Goal: Find specific page/section: Find specific page/section

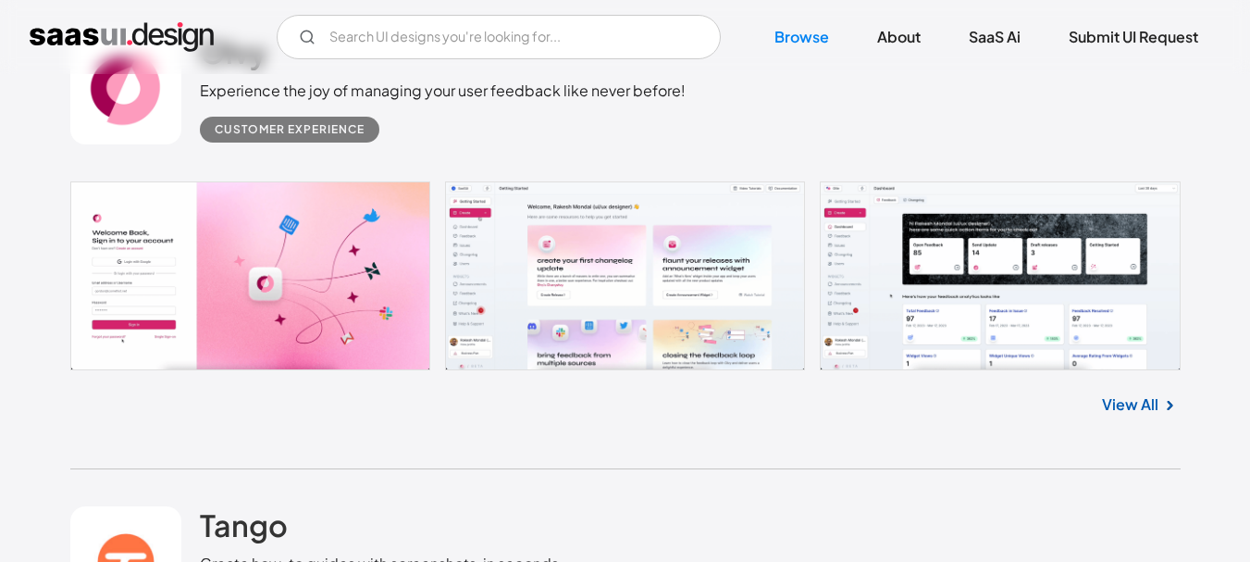
scroll to position [2590, 0]
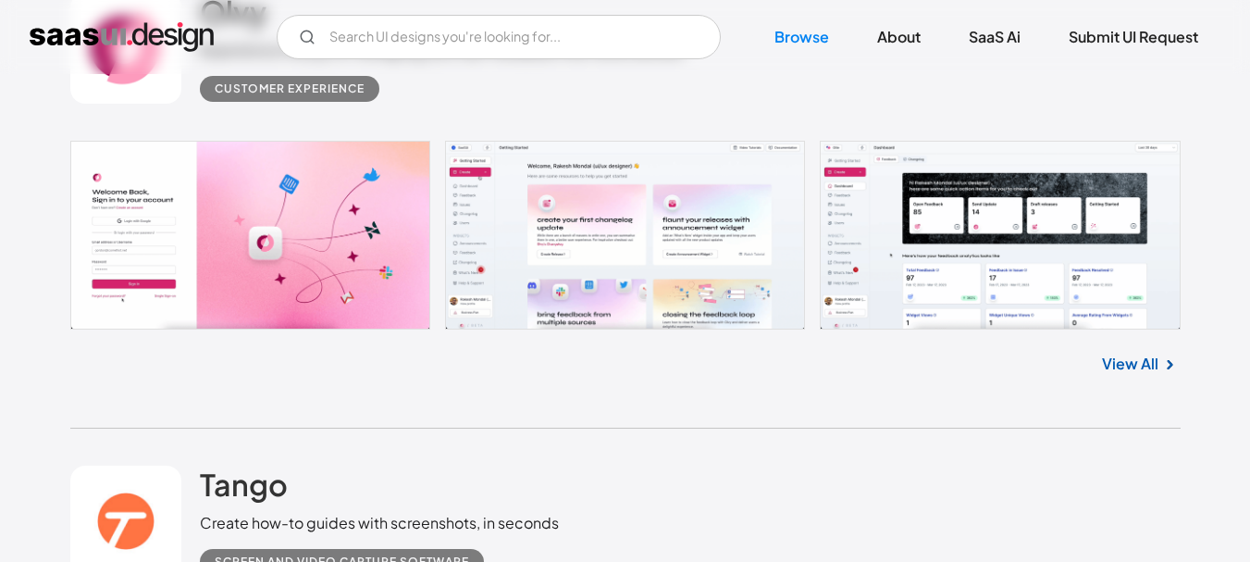
click at [954, 220] on link at bounding box center [625, 235] width 1110 height 189
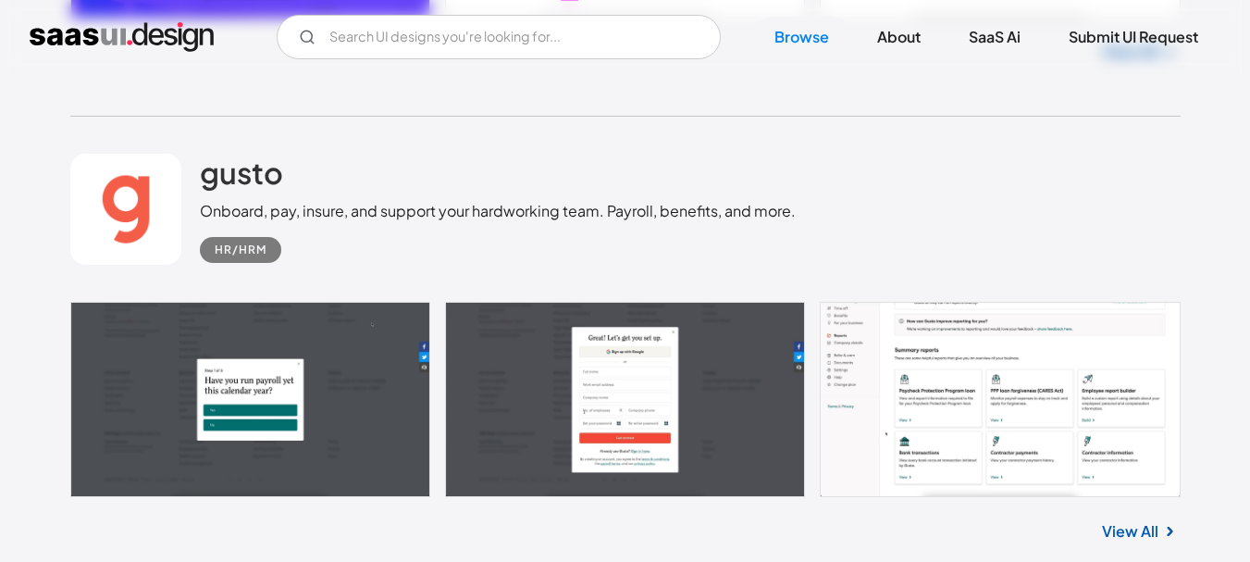
scroll to position [6383, 0]
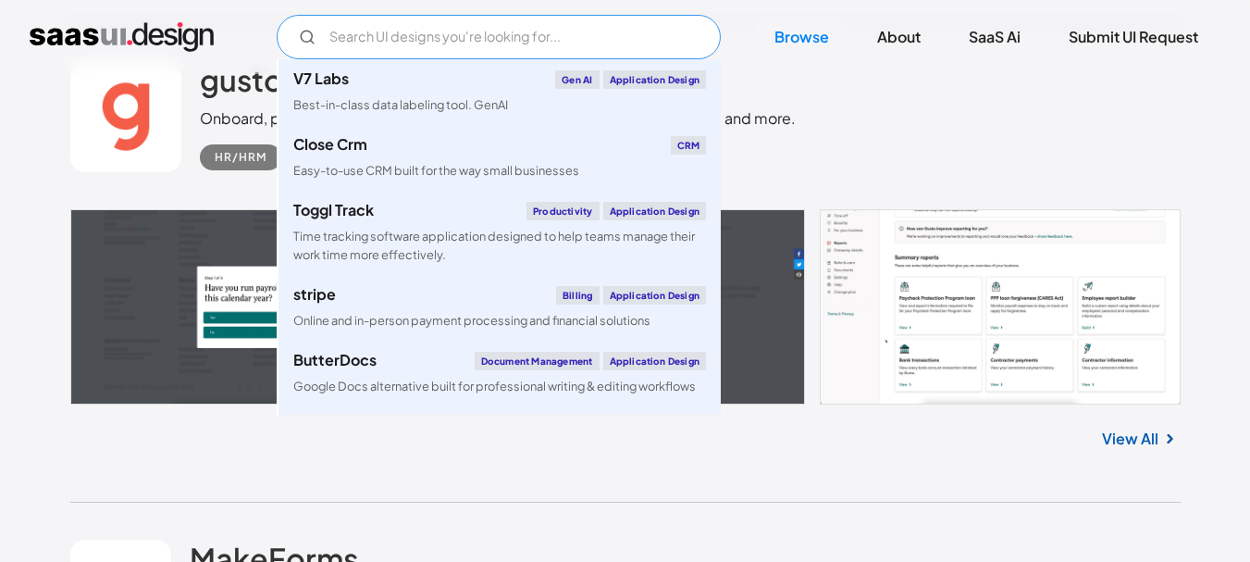
click at [537, 37] on input "Email Form" at bounding box center [499, 37] width 444 height 44
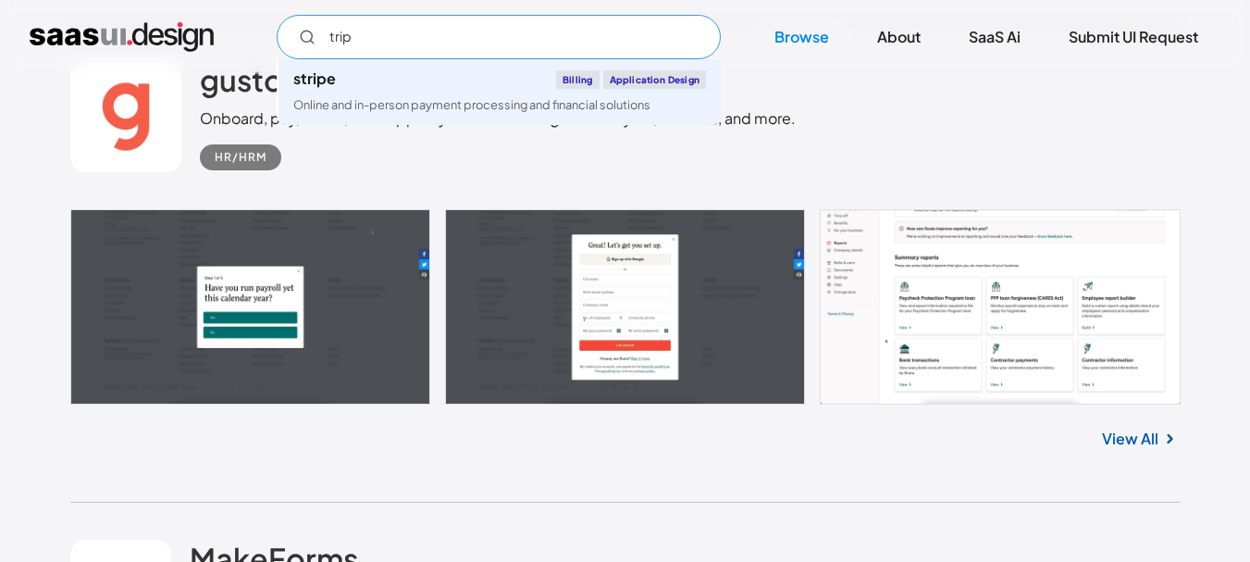
type input "trip"
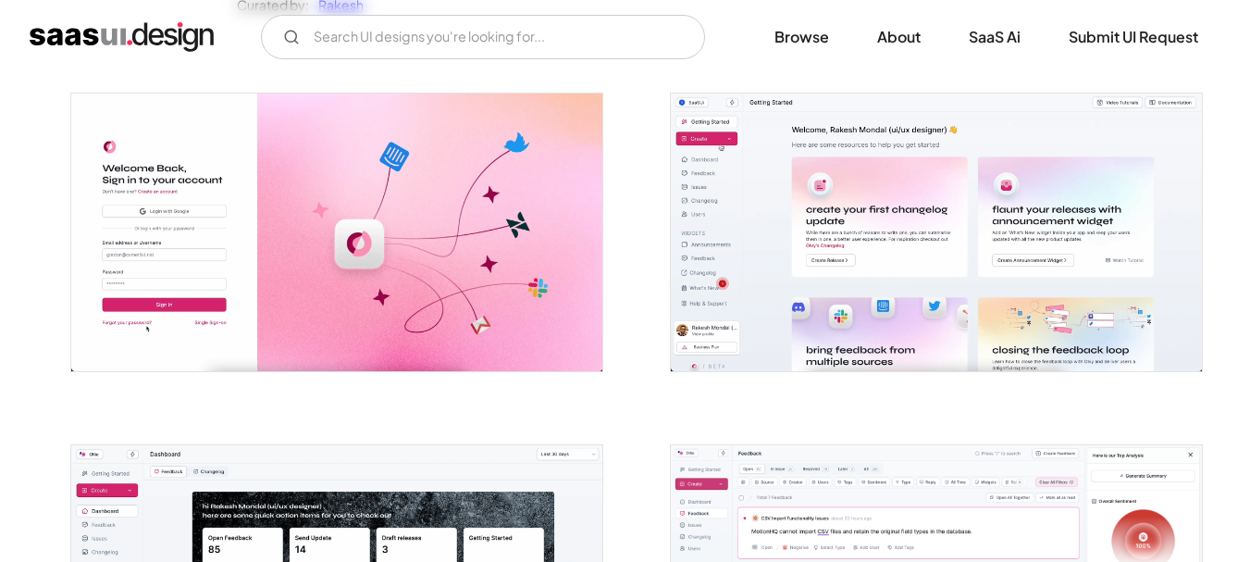
scroll to position [648, 0]
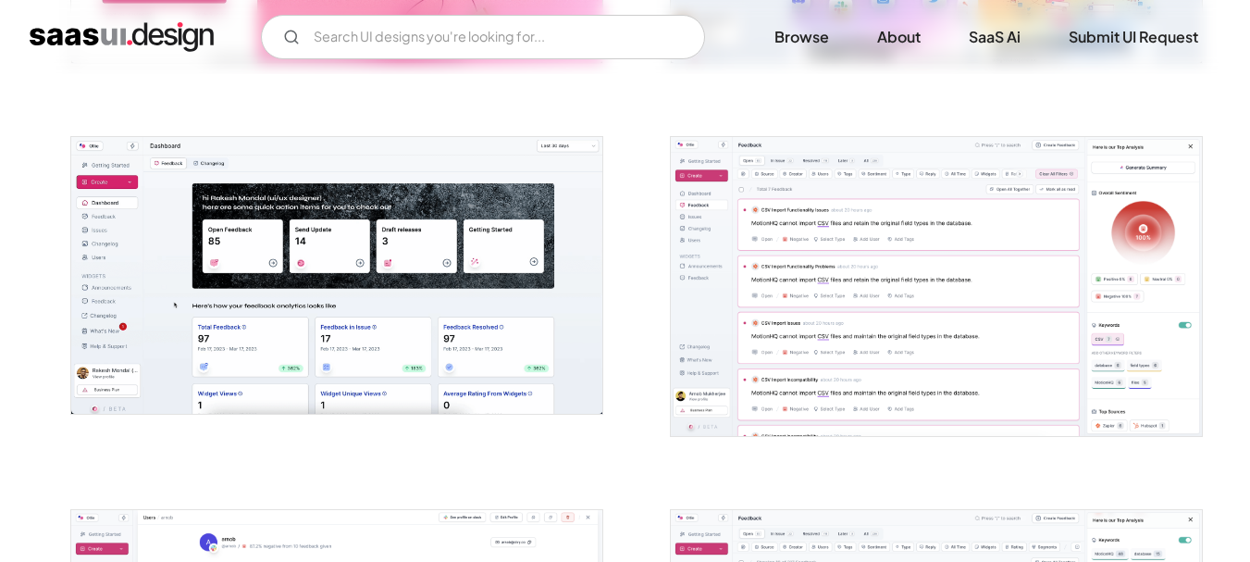
click at [243, 246] on img "open lightbox" at bounding box center [336, 275] width 531 height 277
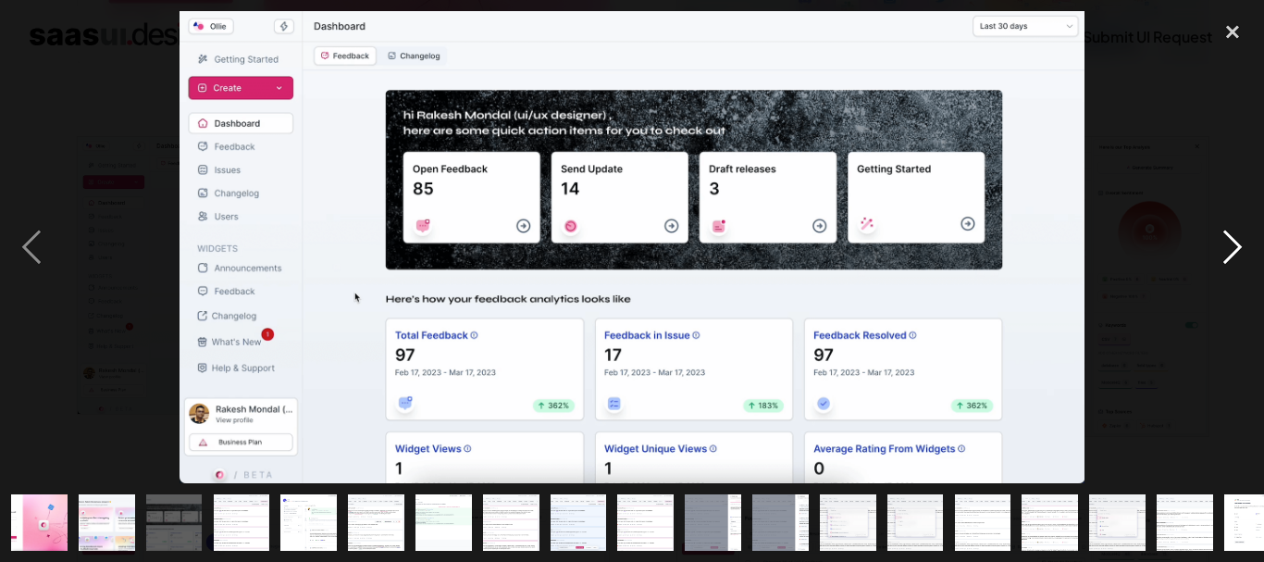
click at [1223, 252] on div "next image" at bounding box center [1232, 247] width 63 height 472
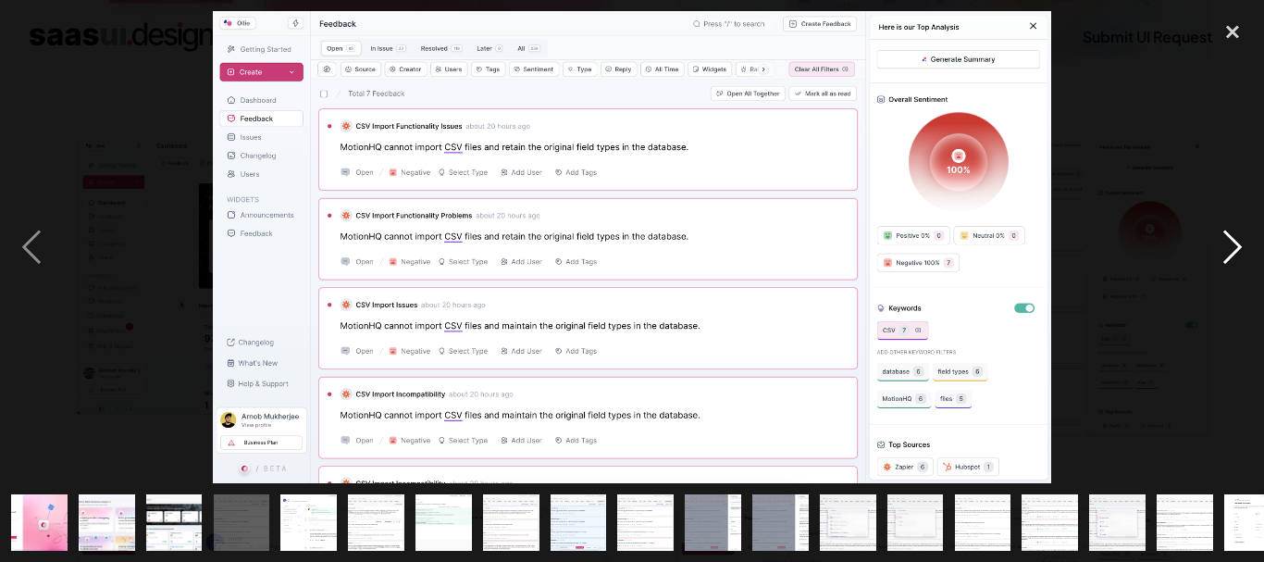
click at [1223, 252] on div "next image" at bounding box center [1232, 247] width 63 height 472
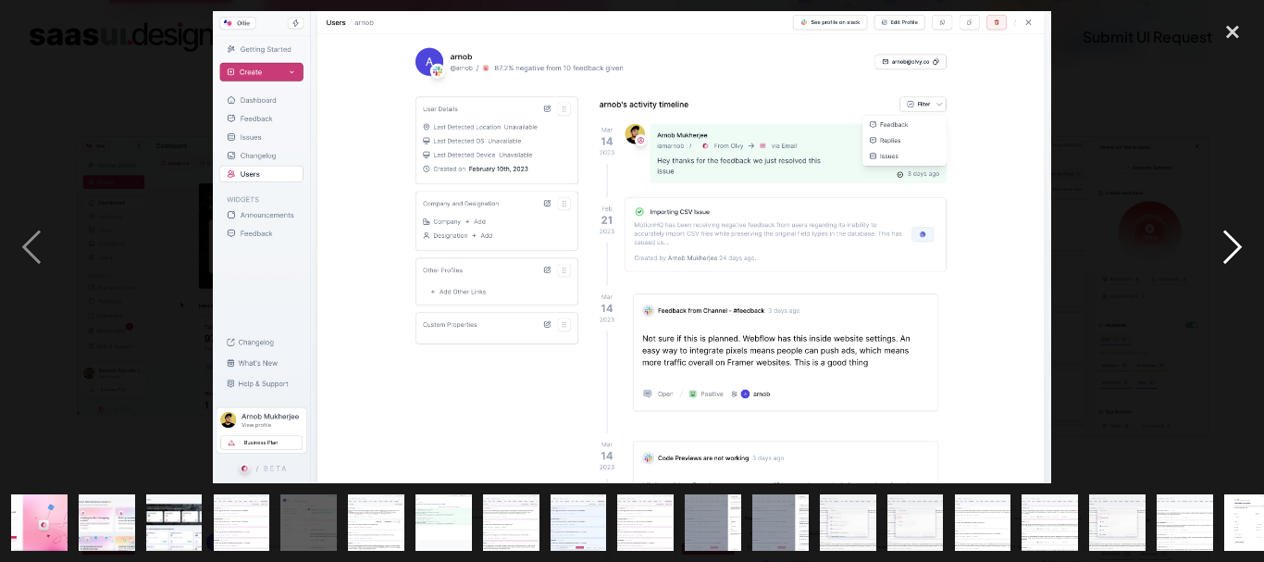
click at [1223, 252] on div "next image" at bounding box center [1232, 247] width 63 height 472
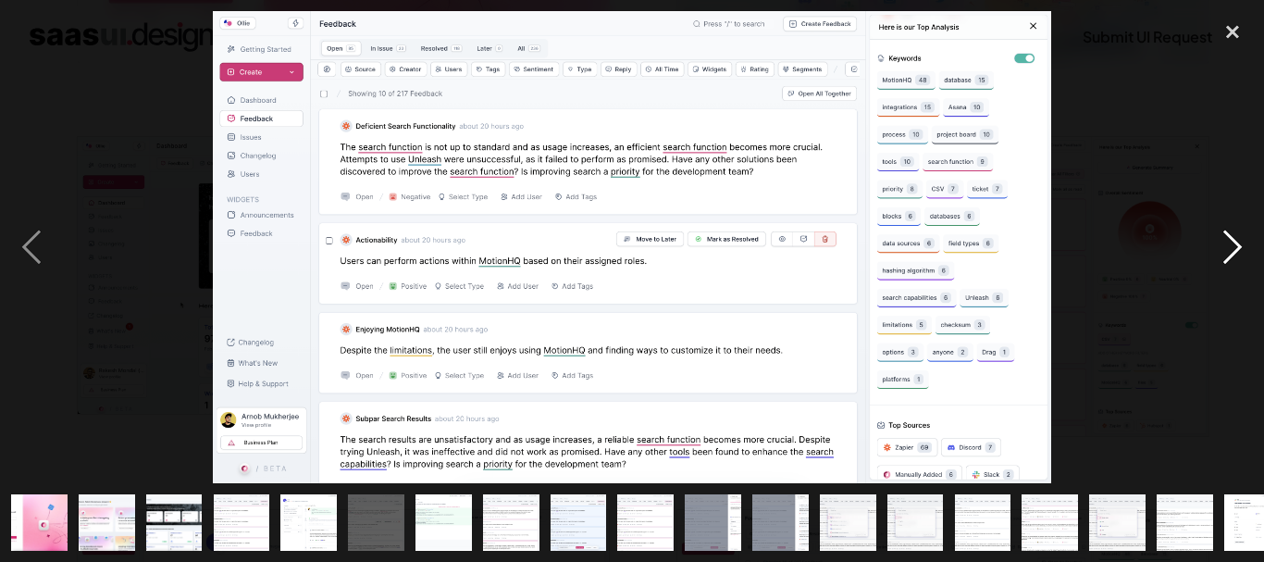
click at [1223, 252] on div "next image" at bounding box center [1232, 247] width 63 height 472
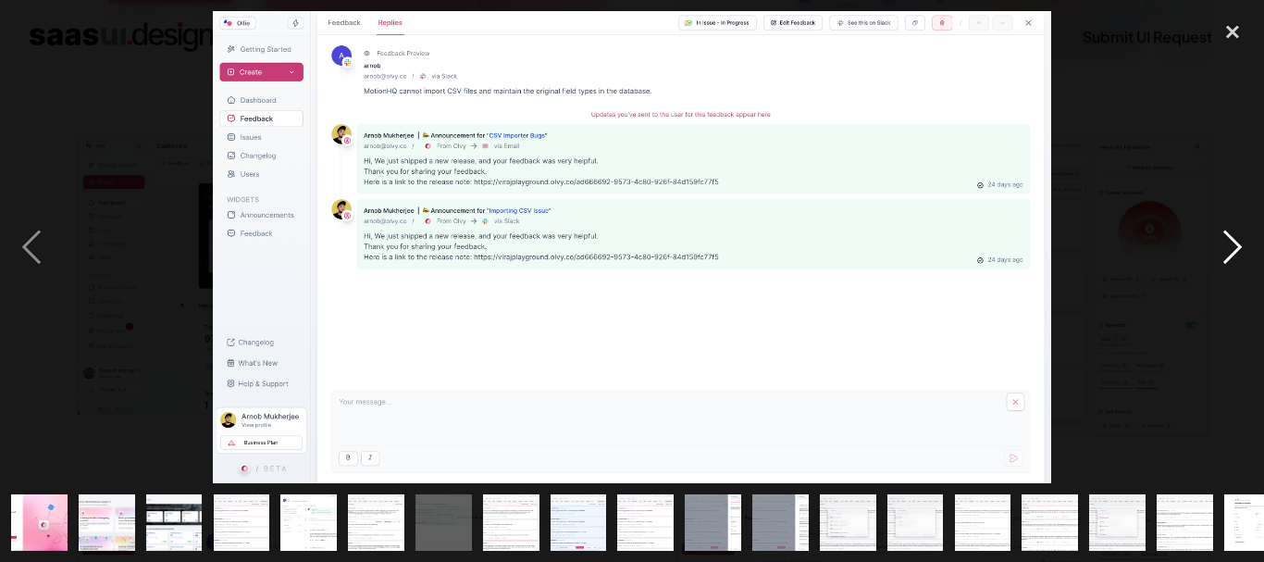
click at [1223, 252] on div "next image" at bounding box center [1232, 247] width 63 height 472
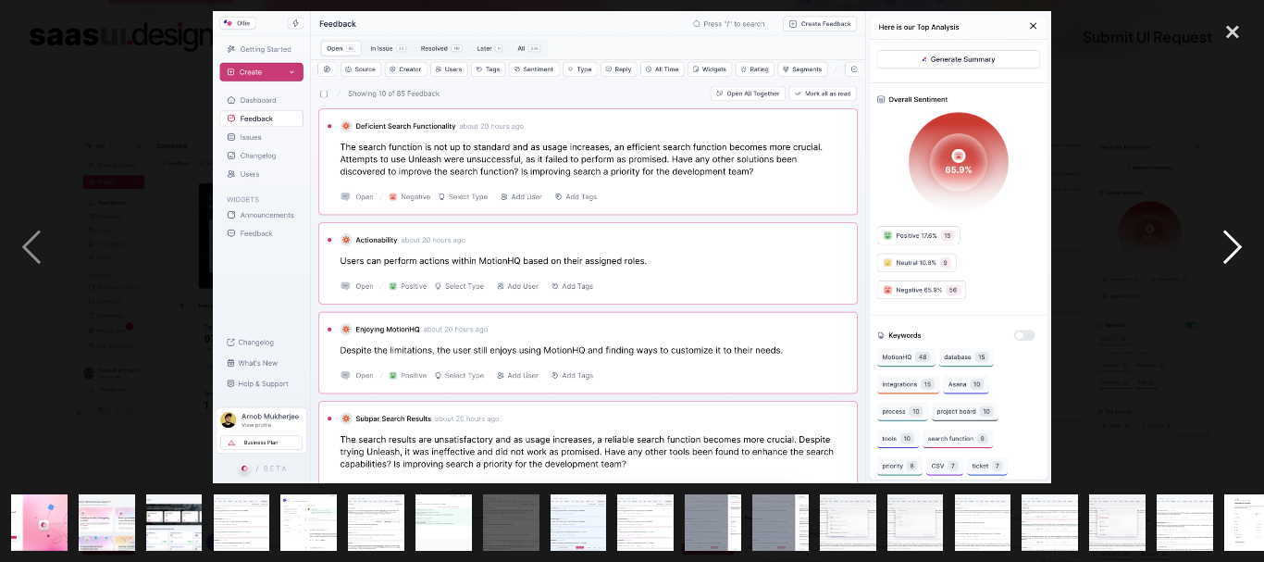
click at [1223, 252] on div "next image" at bounding box center [1232, 247] width 63 height 472
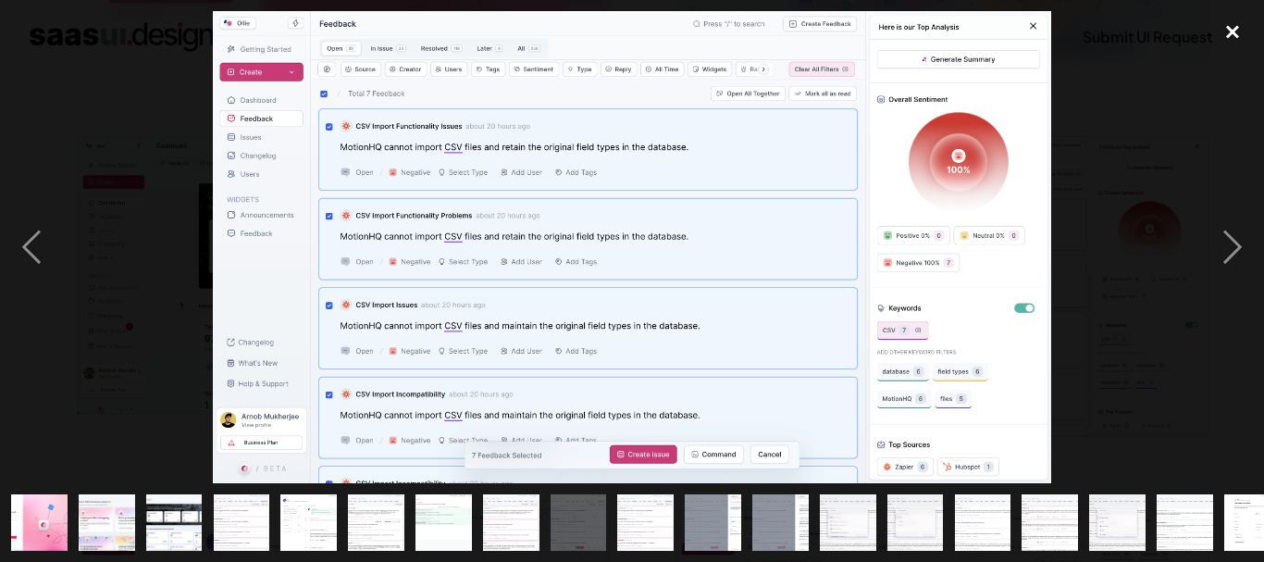
click at [1239, 18] on div "close lightbox" at bounding box center [1232, 31] width 63 height 41
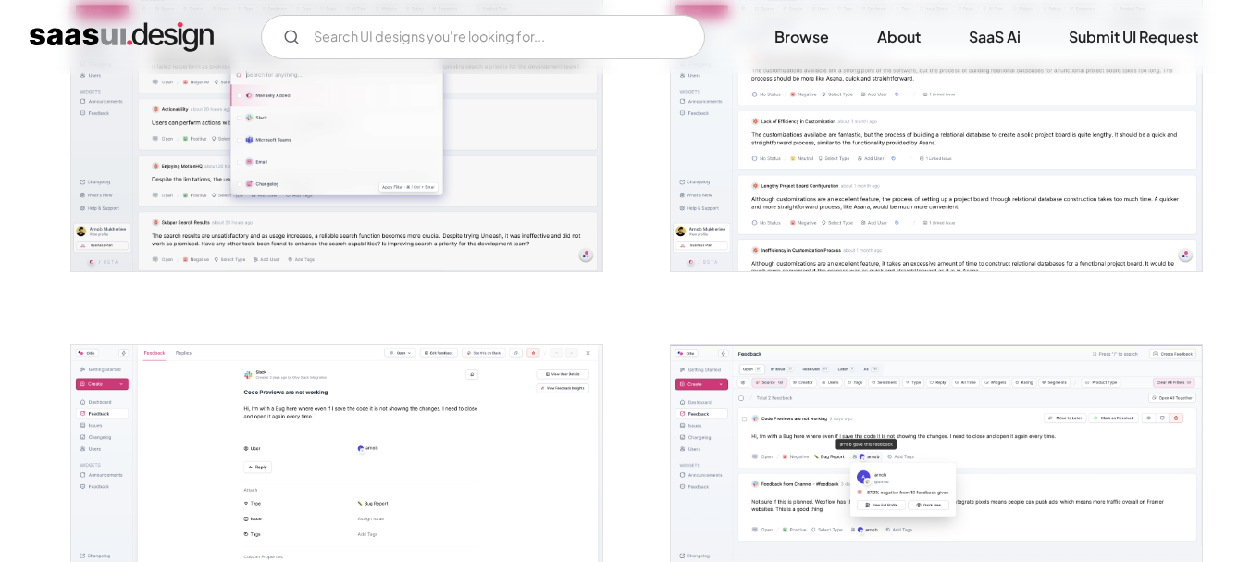
scroll to position [3793, 0]
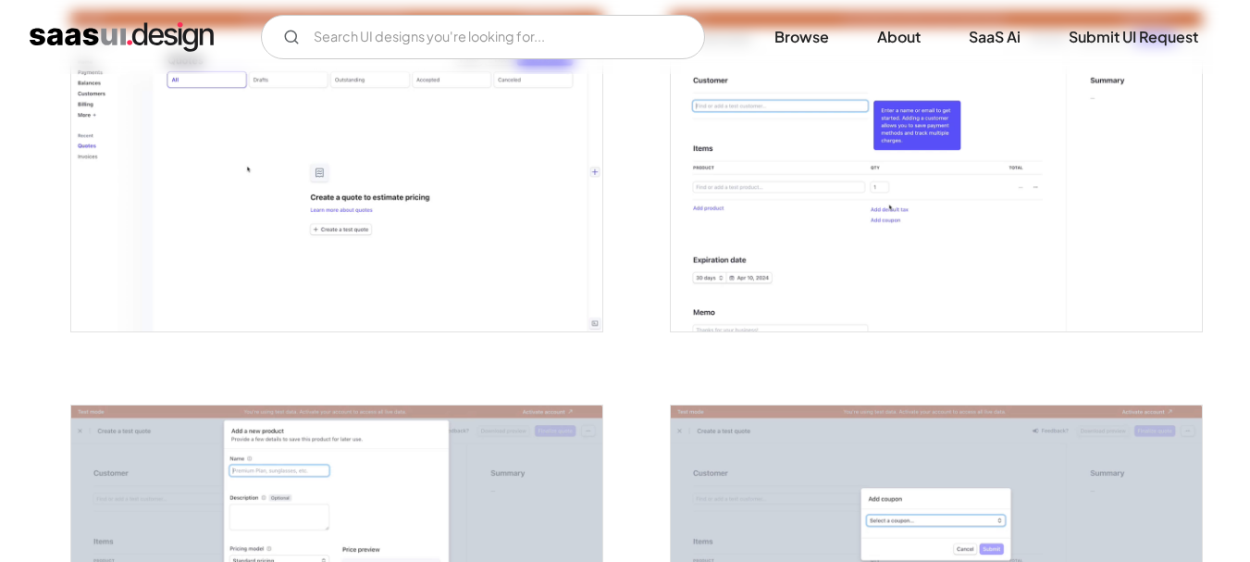
scroll to position [3053, 0]
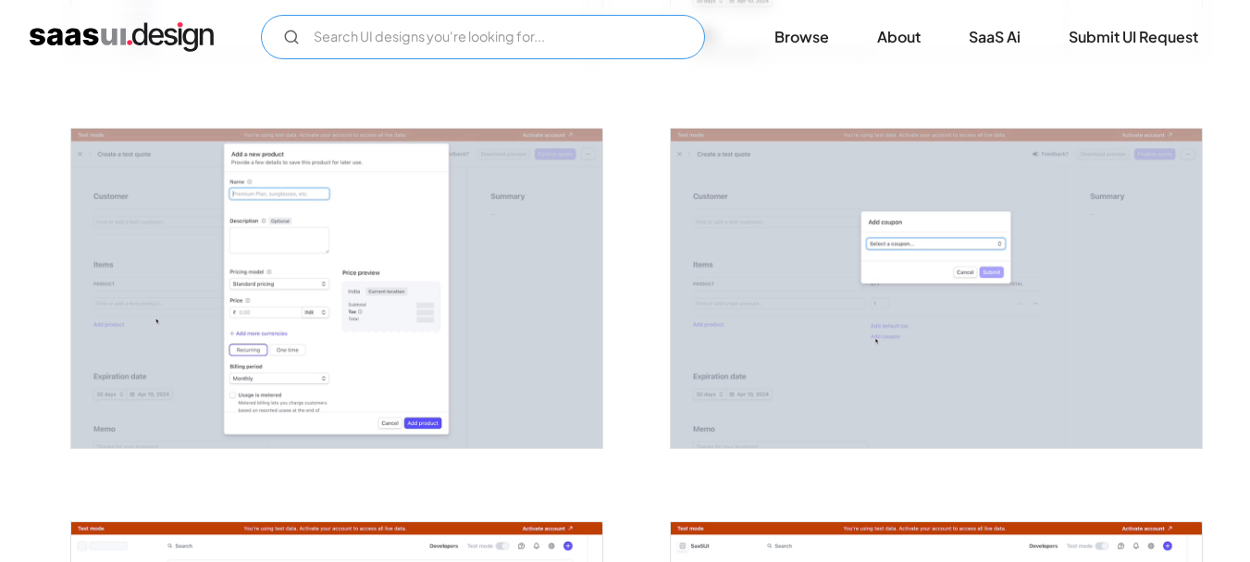
click at [450, 27] on input "Email Form" at bounding box center [483, 37] width 444 height 44
click at [465, 46] on input "agency" at bounding box center [483, 37] width 444 height 44
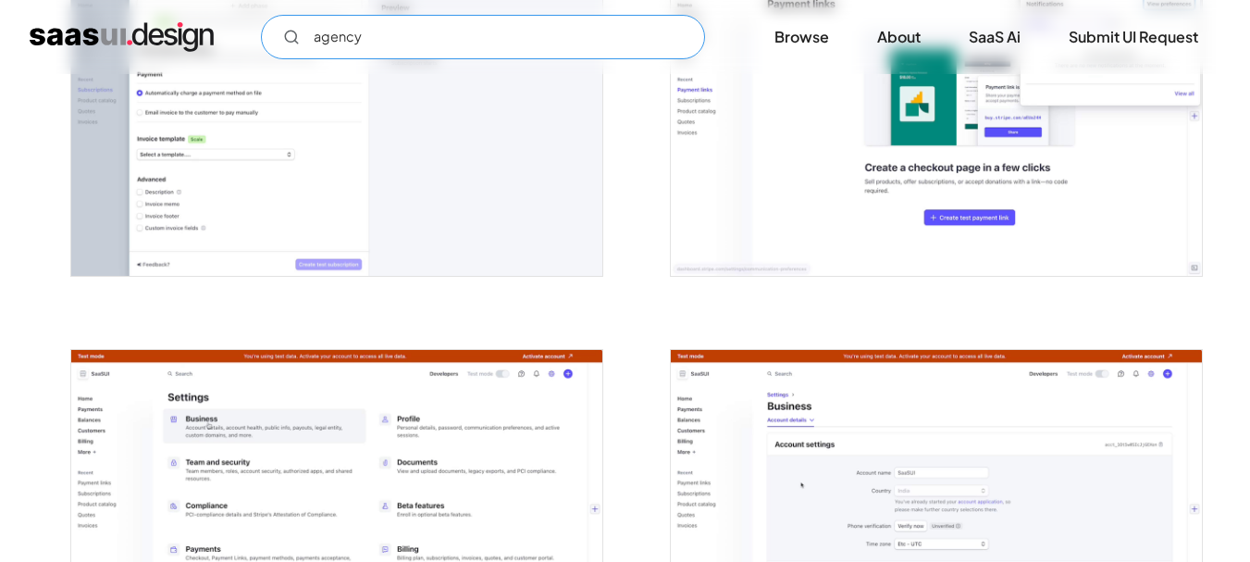
scroll to position [4625, 0]
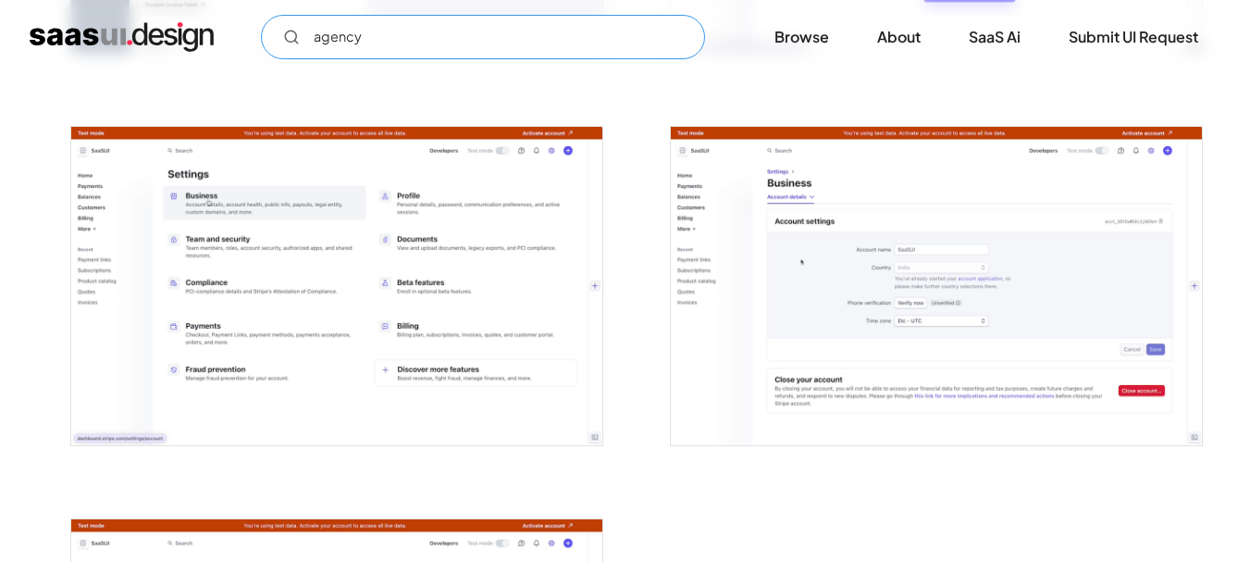
type input "agency"
